Goal: Check status: Check status

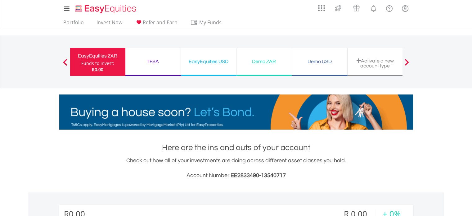
click at [253, 63] on div "Demo ZAR" at bounding box center [264, 61] width 48 height 9
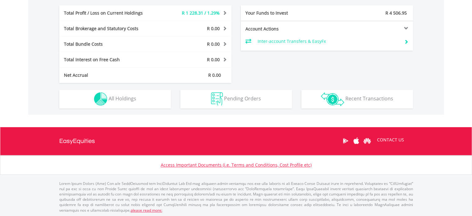
scroll to position [60, 118]
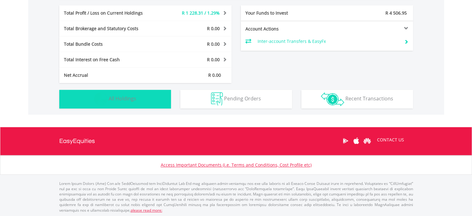
click at [157, 104] on button "Holdings All Holdings" at bounding box center [115, 99] width 112 height 19
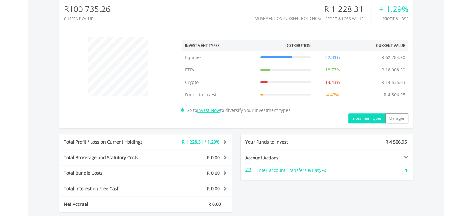
scroll to position [184, 0]
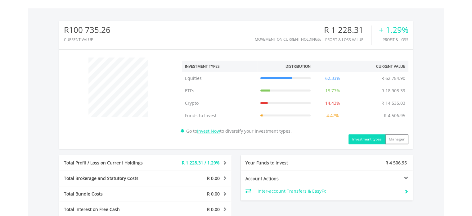
click at [127, 22] on div "R100 735.26 CURRENT VALUE Movement on Current Holdings: R 1 228.31 Profit & Los…" at bounding box center [236, 35] width 354 height 29
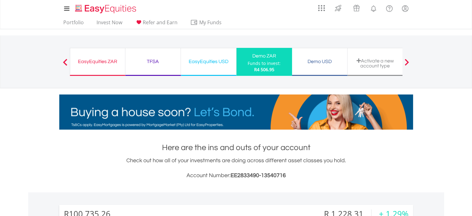
click at [257, 56] on div "Demo ZAR" at bounding box center [264, 56] width 48 height 9
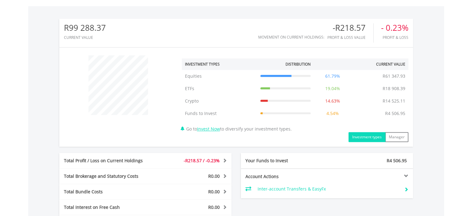
scroll to position [185, 0]
